Goal: Communication & Community: Answer question/provide support

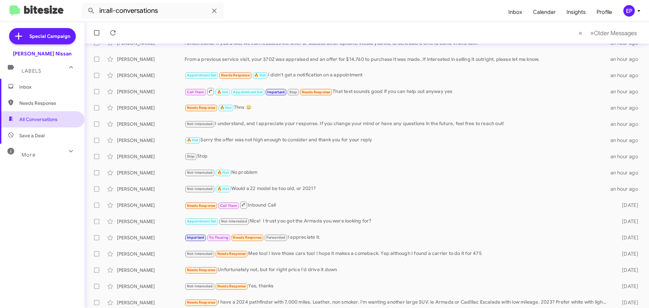
scroll to position [68, 0]
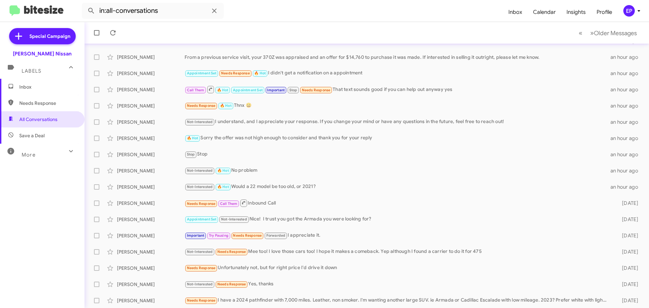
click at [39, 88] on span "Inbox" at bounding box center [48, 87] width 58 height 7
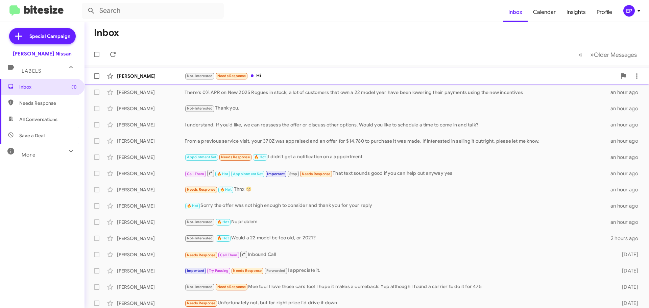
click at [267, 74] on div "Not-Interested Needs Response Hi" at bounding box center [401, 76] width 432 height 8
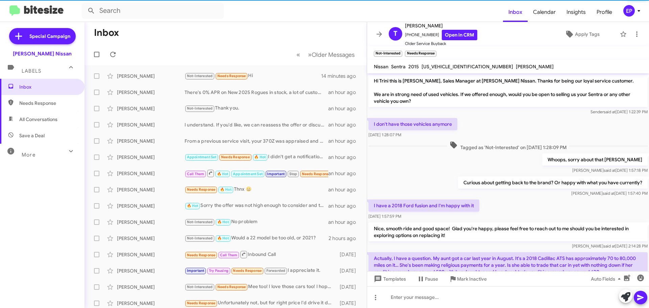
scroll to position [41, 0]
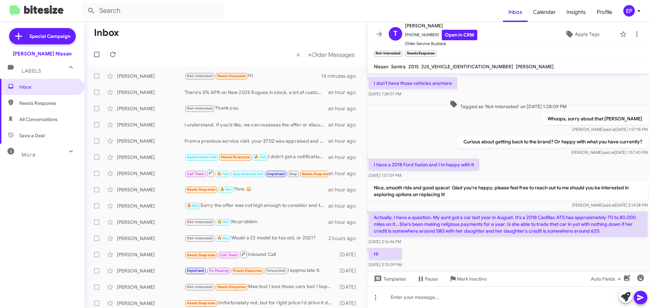
click at [490, 244] on div "[DATE] 2:16:46 PM" at bounding box center [508, 241] width 279 height 7
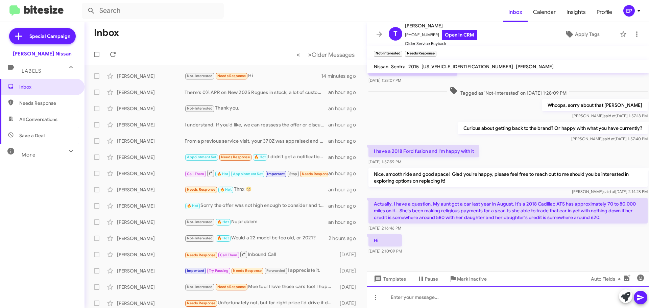
click at [450, 296] on div at bounding box center [508, 297] width 282 height 22
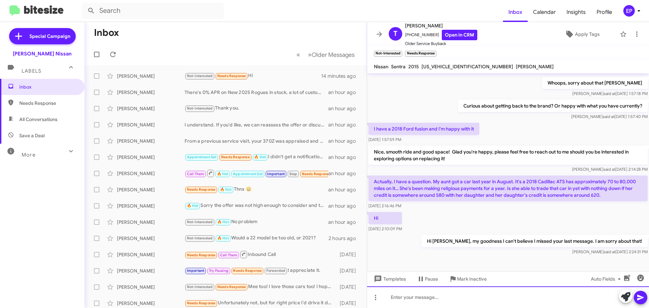
scroll to position [79, 0]
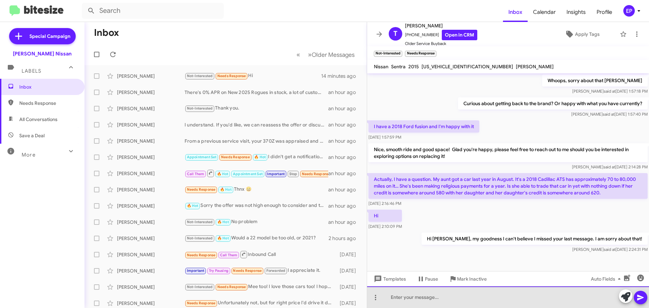
click at [477, 296] on div at bounding box center [508, 297] width 282 height 22
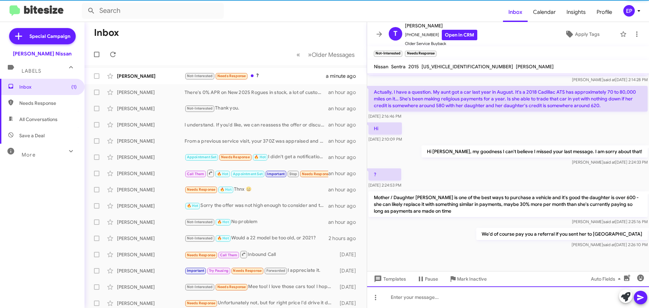
scroll to position [167, 0]
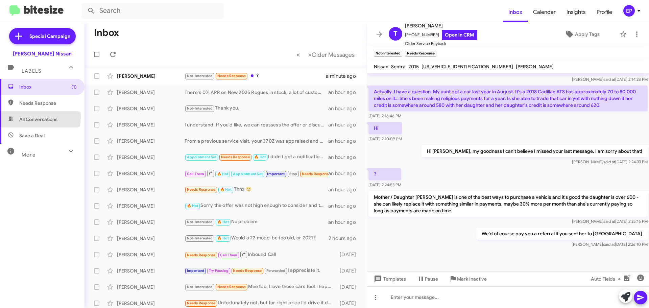
click at [36, 117] on span "All Conversations" at bounding box center [38, 119] width 38 height 7
type input "in:all-conversations"
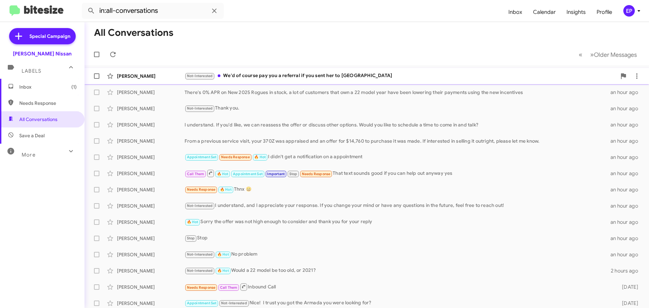
click at [274, 79] on div "Not-Interested We'd of course pay you a referral if you sent her to [GEOGRAPHIC…" at bounding box center [401, 76] width 432 height 8
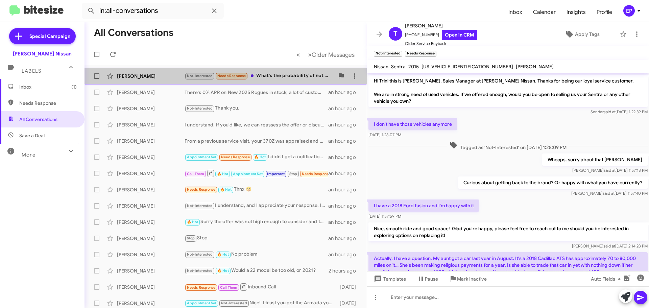
click at [304, 77] on div "Not-Interested Needs Response What's the probability of not putting anything do…" at bounding box center [260, 76] width 150 height 8
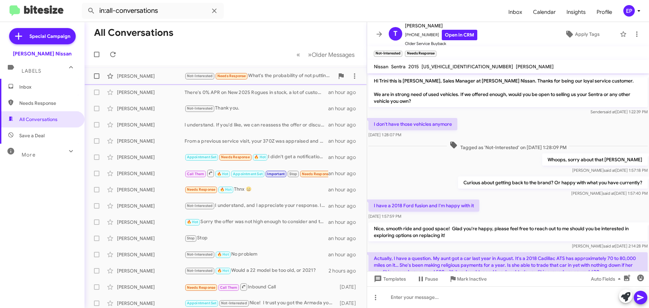
click at [284, 78] on div "Not-Interested Needs Response What's the probability of not putting anything do…" at bounding box center [260, 76] width 150 height 8
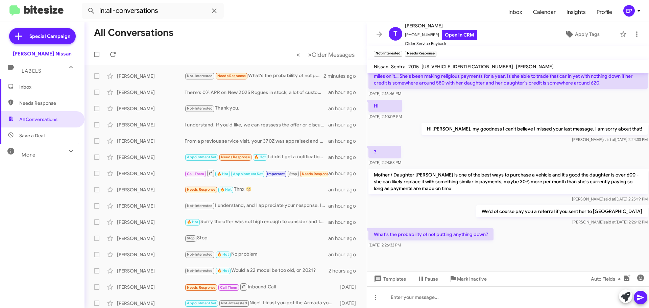
scroll to position [191, 0]
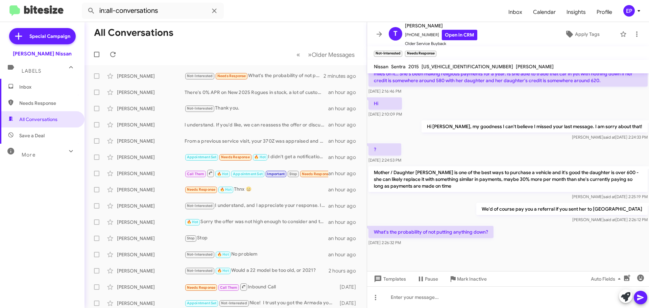
click at [479, 209] on div "We'd of course pay you a referral if you sent her to us [PERSON_NAME] at [DATE]…" at bounding box center [508, 213] width 282 height 23
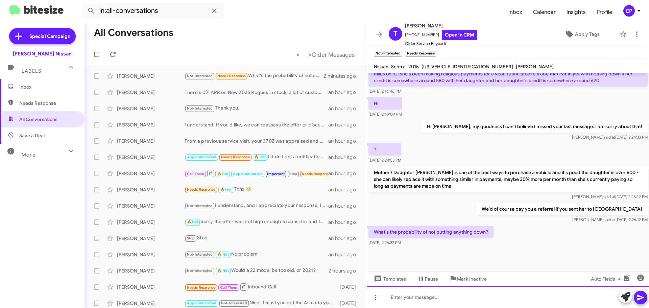
click at [475, 296] on div at bounding box center [508, 297] width 282 height 22
click at [474, 296] on div "better than average" at bounding box center [508, 297] width 282 height 22
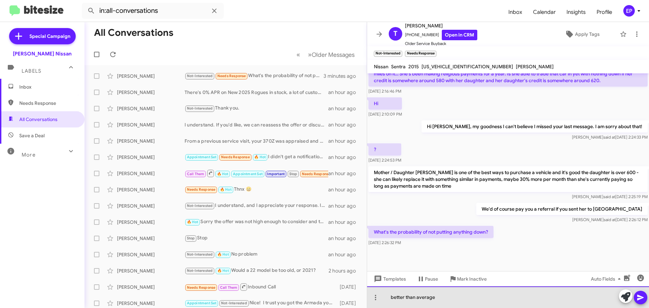
click at [474, 296] on div "better than average" at bounding box center [508, 297] width 282 height 22
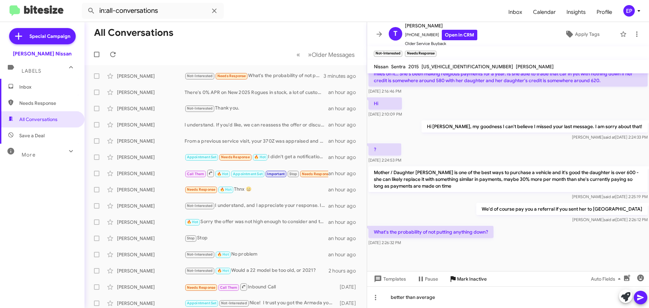
click at [480, 284] on span "Mark Inactive" at bounding box center [472, 279] width 30 height 12
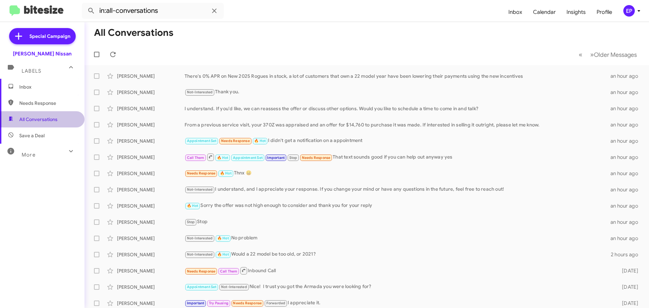
click at [49, 124] on span "All Conversations" at bounding box center [42, 119] width 85 height 16
click at [31, 92] on span "Inbox" at bounding box center [42, 87] width 85 height 16
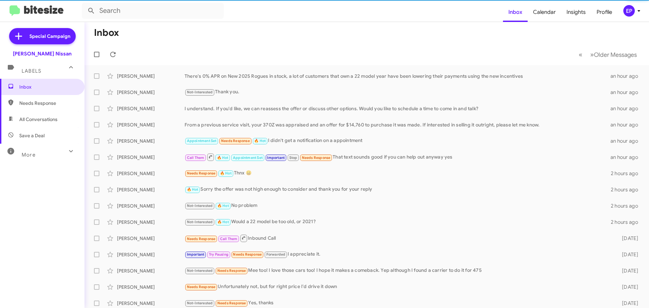
click at [31, 122] on span "All Conversations" at bounding box center [38, 119] width 38 height 7
type input "in:all-conversations"
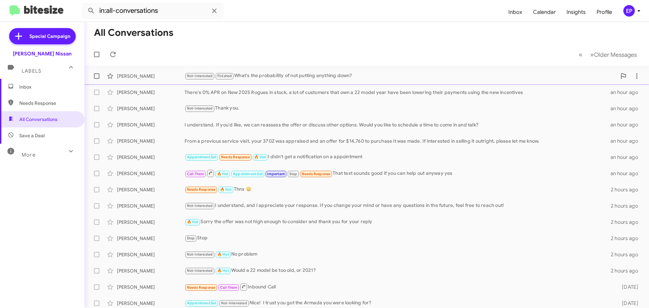
click at [278, 77] on div "Not-Interested Finished What's the probability of not putting anything down?" at bounding box center [401, 76] width 432 height 8
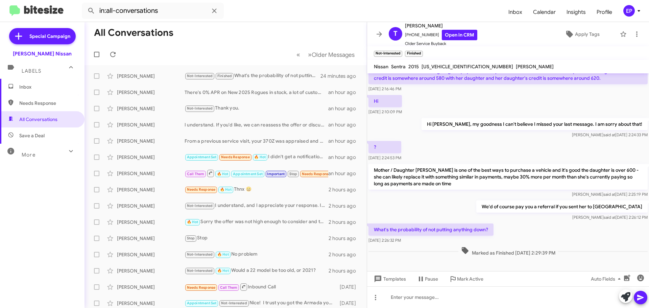
scroll to position [206, 0]
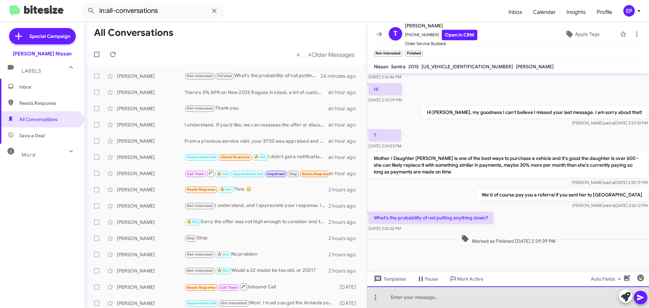
click at [451, 302] on div at bounding box center [508, 297] width 282 height 22
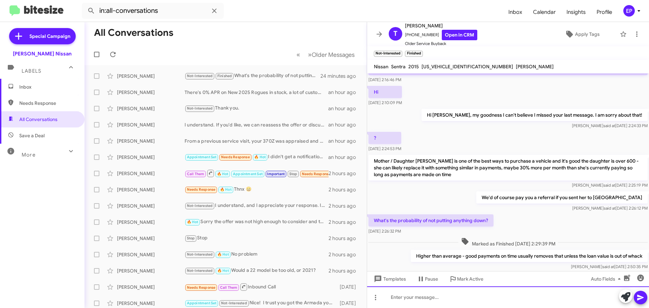
scroll to position [230, 0]
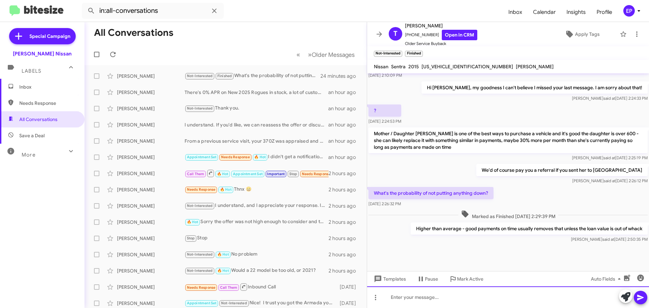
click at [429, 302] on div at bounding box center [508, 297] width 282 height 22
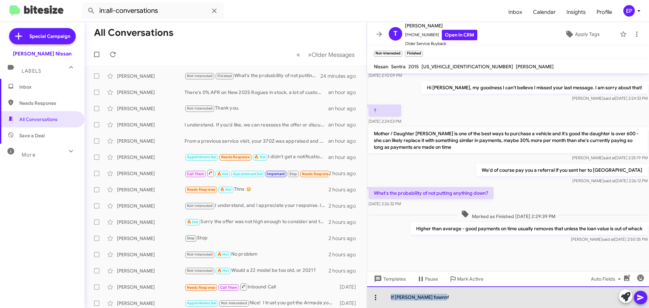
drag, startPoint x: 451, startPoint y: 299, endPoint x: 371, endPoint y: 301, distance: 79.5
click at [371, 301] on div "If [PERSON_NAME] fownnf" at bounding box center [508, 297] width 282 height 22
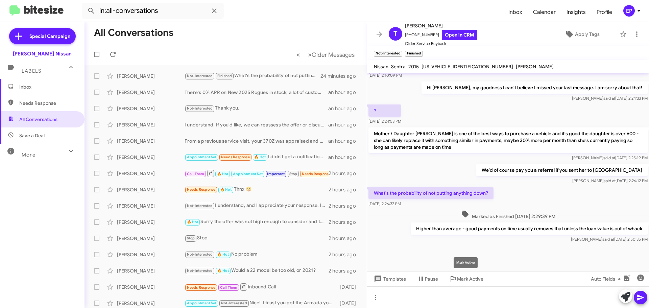
click at [461, 257] on mat-tooltip-component "Mark Active" at bounding box center [465, 263] width 33 height 20
click at [462, 250] on div at bounding box center [508, 257] width 282 height 27
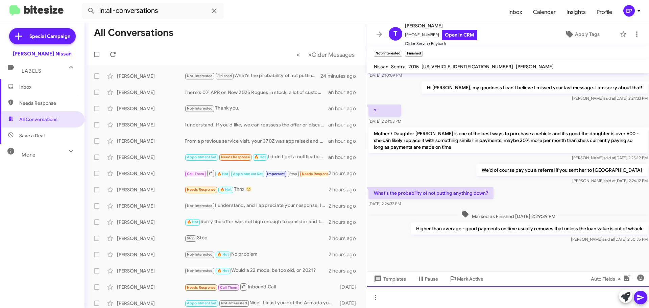
click at [438, 300] on div at bounding box center [508, 297] width 282 height 22
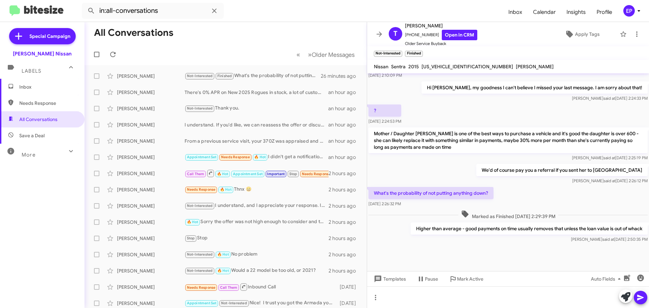
click at [457, 166] on div "We'd of course pay you a referral if you sent her to us [PERSON_NAME] at [DATE]…" at bounding box center [508, 174] width 282 height 23
click at [517, 180] on div "[PERSON_NAME] at [DATE] 2:26:12 PM" at bounding box center [562, 181] width 171 height 7
click at [486, 169] on div "We'd of course pay you a referral if you sent her to us [PERSON_NAME] at [DATE]…" at bounding box center [508, 174] width 282 height 23
click at [452, 131] on p "Mother / Daughter [PERSON_NAME] is one of the best ways to purchase a vehicle a…" at bounding box center [508, 141] width 279 height 26
click at [448, 142] on p "Mother / Daughter [PERSON_NAME] is one of the best ways to purchase a vehicle a…" at bounding box center [508, 141] width 279 height 26
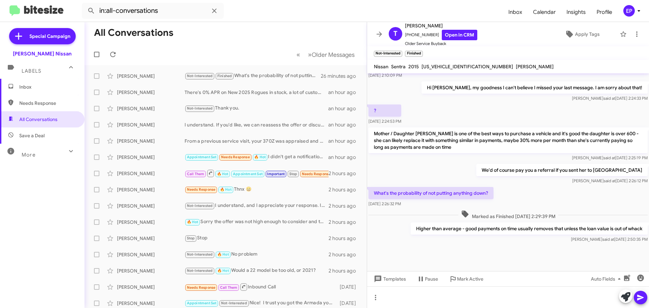
click at [450, 150] on p "Mother / Daughter [PERSON_NAME] is one of the best ways to purchase a vehicle a…" at bounding box center [508, 141] width 279 height 26
click at [443, 160] on div "[PERSON_NAME] at [DATE] 2:25:19 PM" at bounding box center [508, 158] width 279 height 7
click at [415, 161] on div "[PERSON_NAME] at [DATE] 2:25:19 PM" at bounding box center [508, 158] width 279 height 7
